Goal: Information Seeking & Learning: Learn about a topic

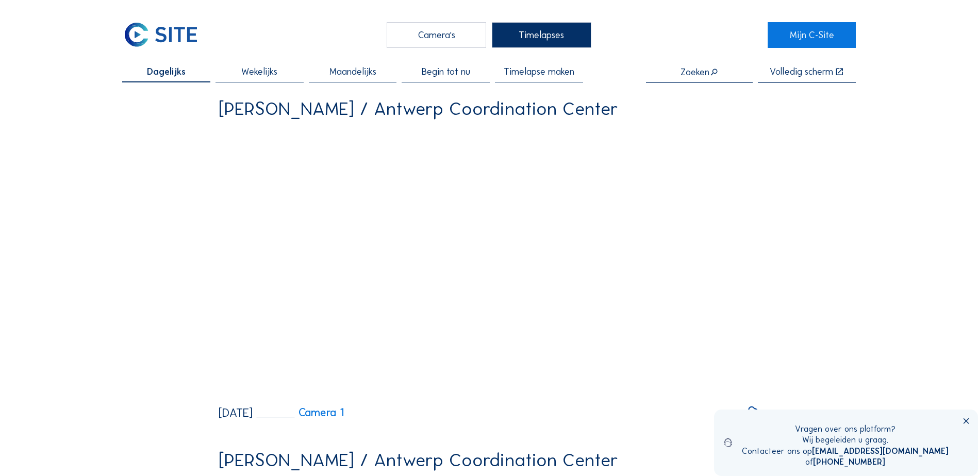
click at [420, 39] on div "Camera's" at bounding box center [437, 35] width 100 height 26
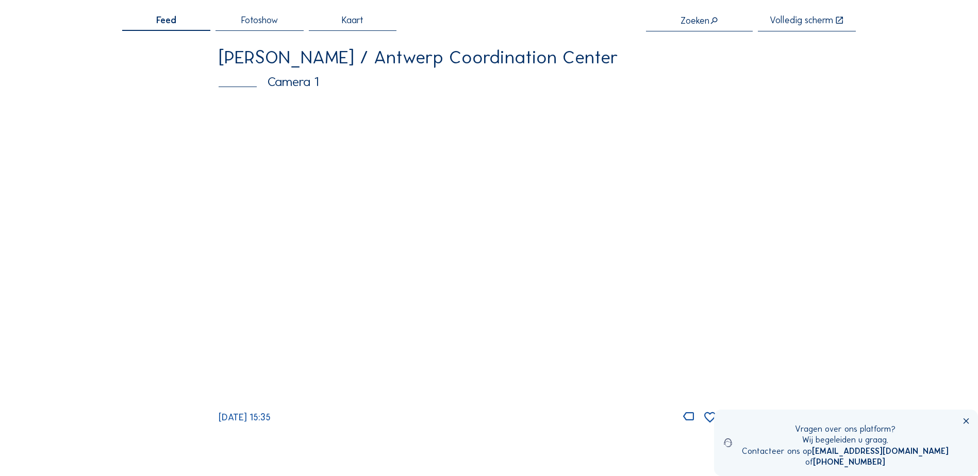
scroll to position [103, 0]
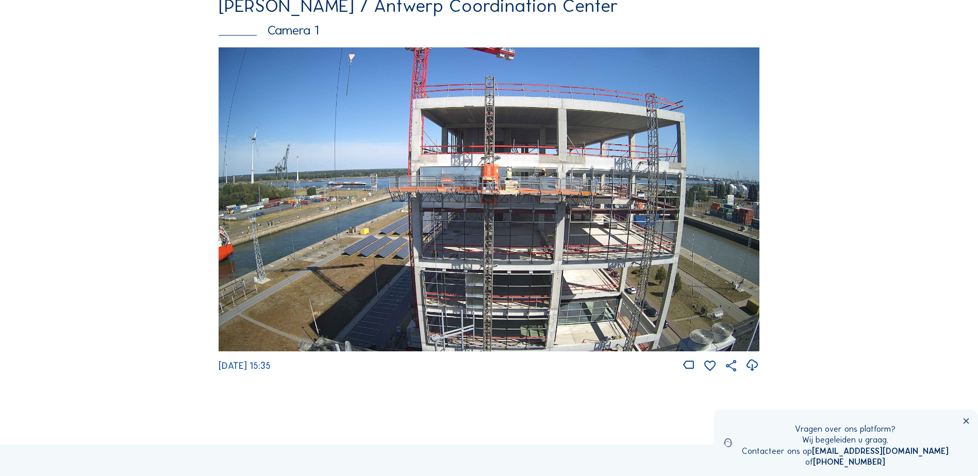
click at [966, 424] on icon at bounding box center [966, 421] width 9 height 9
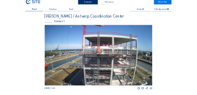
scroll to position [0, 0]
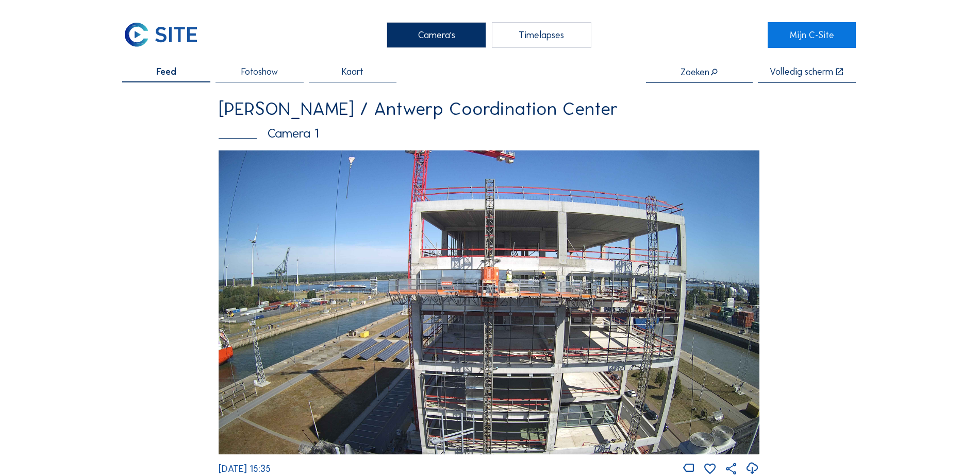
drag, startPoint x: 712, startPoint y: 75, endPoint x: 676, endPoint y: 75, distance: 35.6
click at [703, 76] on input "text" at bounding box center [699, 72] width 107 height 10
click at [641, 217] on img at bounding box center [489, 303] width 541 height 304
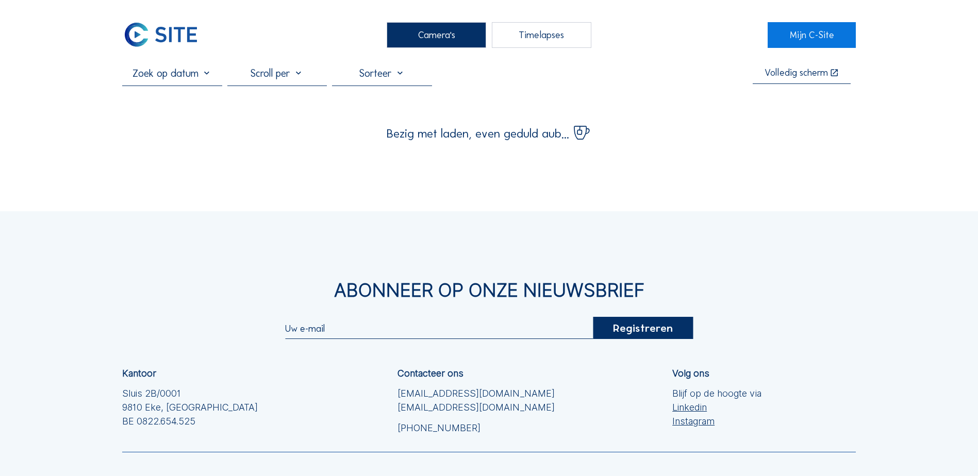
drag, startPoint x: 565, startPoint y: 229, endPoint x: 467, endPoint y: 168, distance: 115.6
click at [467, 168] on div "Camera's Timelapses Mijn C-Site Volledig [PERSON_NAME] Bezig met laden, even ge…" at bounding box center [489, 294] width 978 height 588
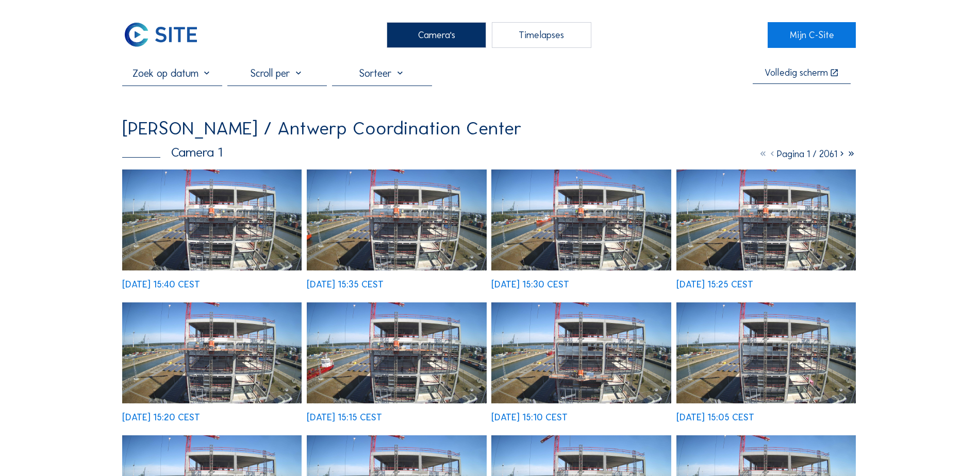
click at [221, 252] on img at bounding box center [211, 220] width 179 height 101
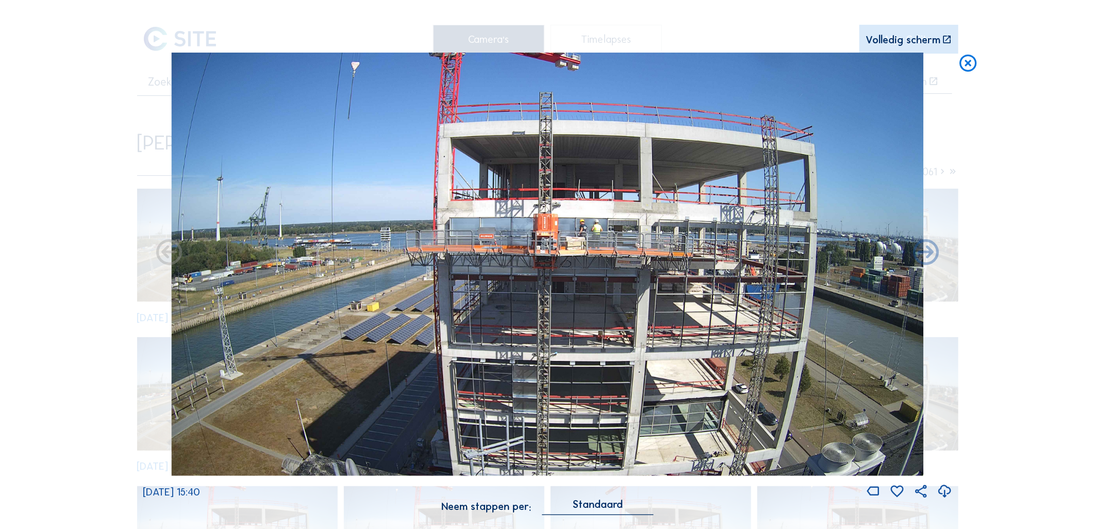
click at [576, 228] on img at bounding box center [547, 264] width 752 height 423
click at [966, 65] on icon at bounding box center [968, 64] width 21 height 22
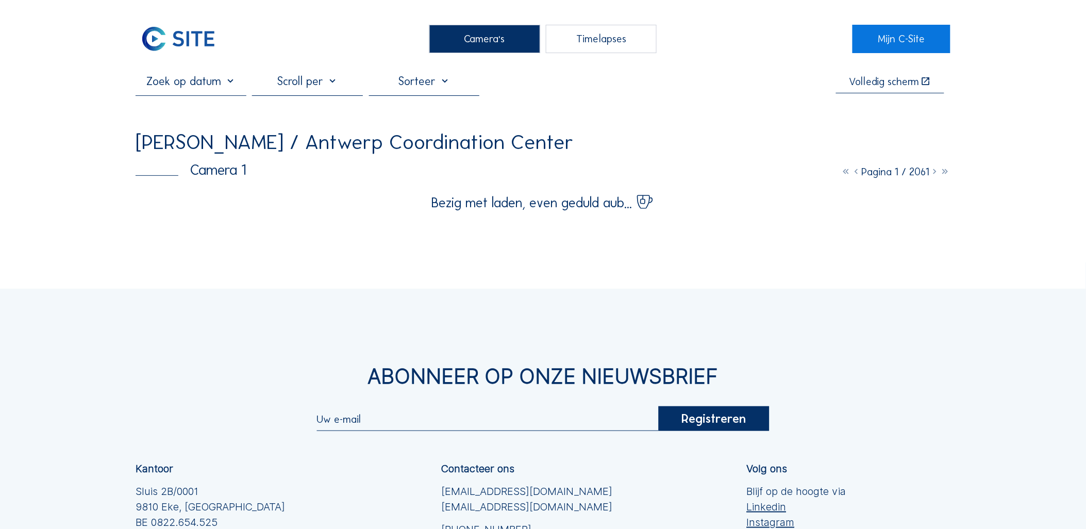
drag, startPoint x: 221, startPoint y: 241, endPoint x: 207, endPoint y: 226, distance: 20.1
click at [207, 226] on div "Camera's Timelapses Mijn C-Site Volledig [PERSON_NAME] [PERSON_NAME] / Antwerp …" at bounding box center [543, 353] width 1086 height 707
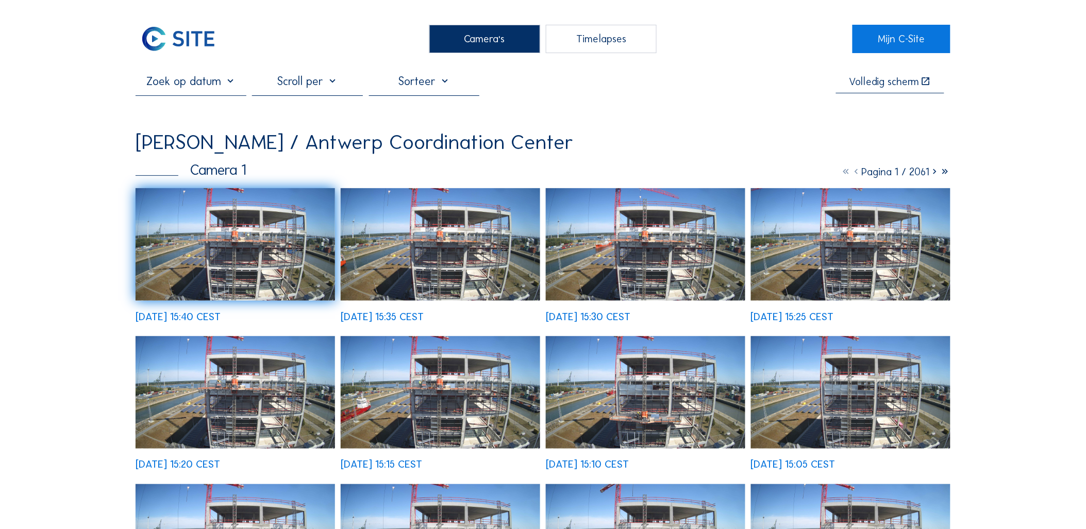
click at [263, 258] on img at bounding box center [236, 244] width 200 height 112
